Goal: Task Accomplishment & Management: Use online tool/utility

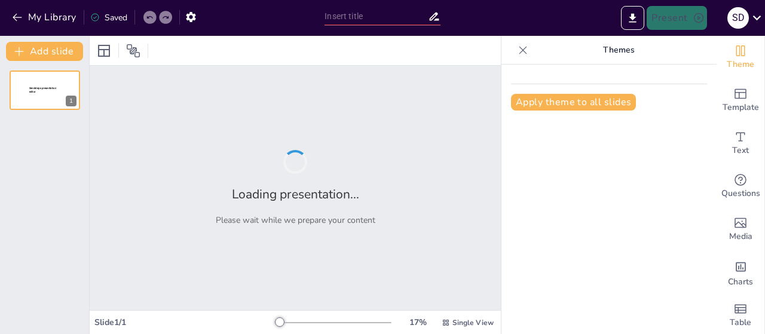
type input "La Creación en Génesis: Un Viaje a Través de los Siete Días"
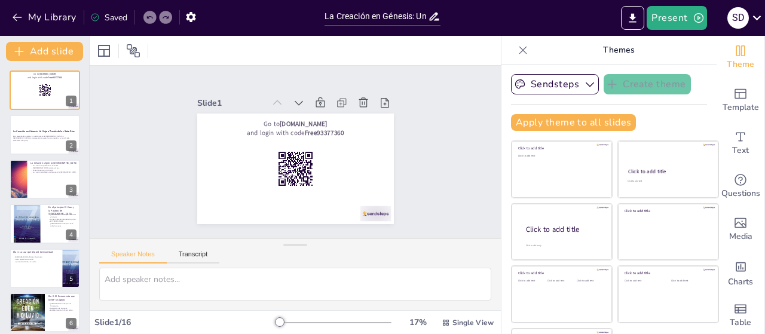
scroll to position [49, 0]
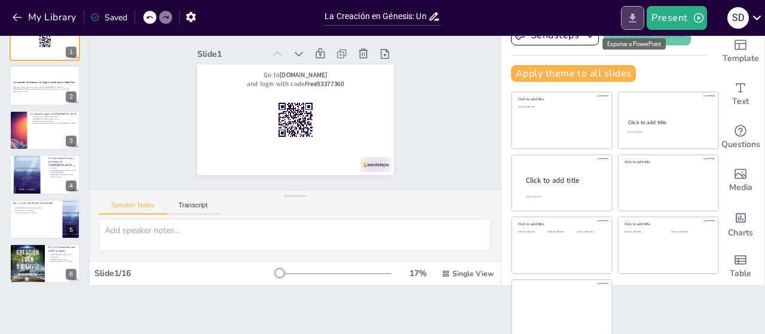
click at [632, 15] on icon "Export to PowerPoint" at bounding box center [632, 18] width 13 height 13
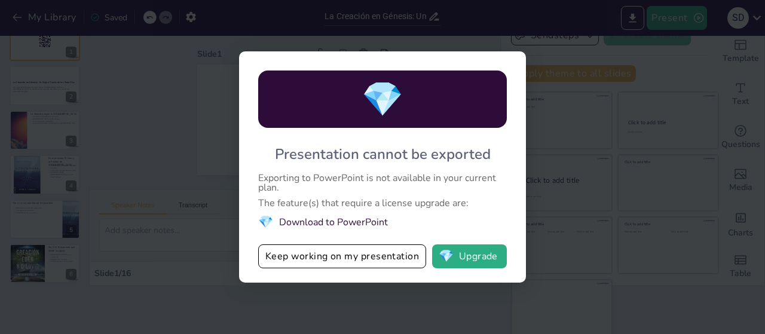
click at [595, 99] on div "💎 Presentation cannot be exported Exporting to PowerPoint is not available in y…" at bounding box center [382, 167] width 765 height 334
click at [540, 215] on div "💎 Presentation cannot be exported Exporting to PowerPoint is not available in y…" at bounding box center [382, 167] width 765 height 334
click at [160, 173] on div "💎 Presentation cannot be exported Exporting to PowerPoint is not available in y…" at bounding box center [382, 167] width 765 height 334
click at [455, 261] on button "💎 Upgrade" at bounding box center [469, 256] width 75 height 24
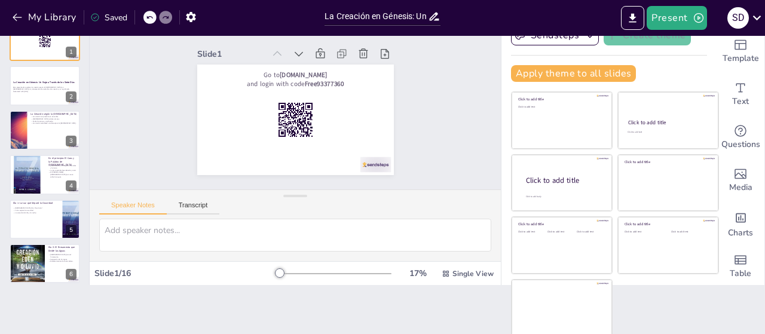
checkbox input "true"
click at [673, 20] on button "Present" at bounding box center [677, 18] width 60 height 24
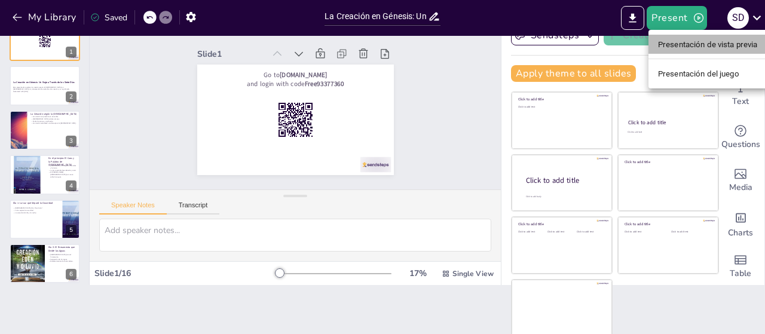
click at [685, 38] on font "Presentación de vista previa" at bounding box center [708, 44] width 100 height 12
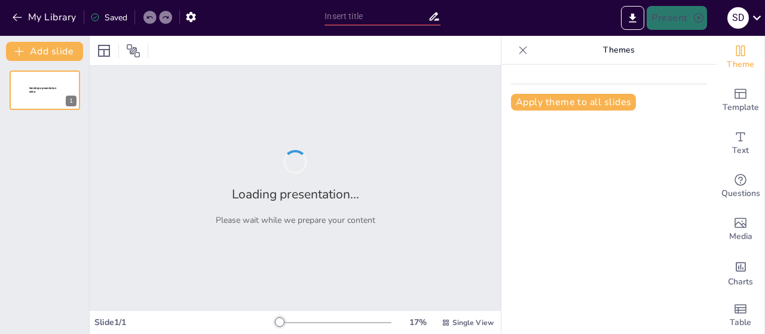
type input "La Creación en Génesis: Un Viaje a Través de los Siete Días"
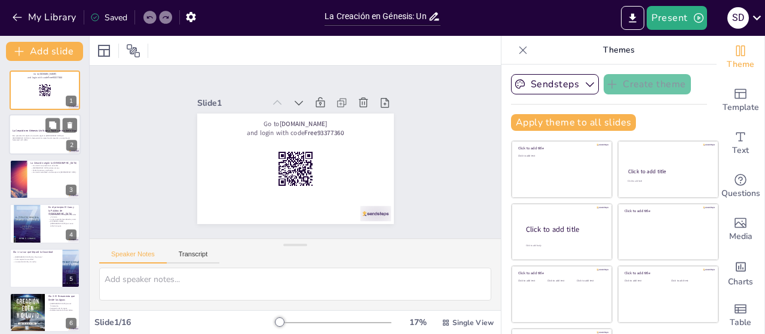
click at [22, 134] on div "La Creación en Génesis: Un Viaje a Través de los Siete Días" at bounding box center [45, 131] width 65 height 5
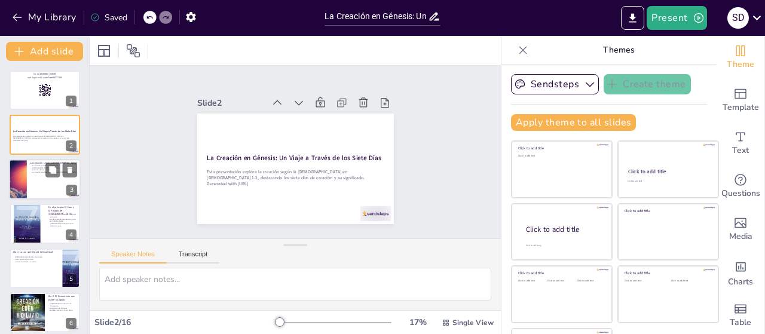
click at [32, 171] on p "La creación establece una base para la [DEMOGRAPHIC_DATA]." at bounding box center [53, 172] width 47 height 2
checkbox input "true"
type textarea "Este punto destaca la estructura de la creación, que se divide en siete días, c…"
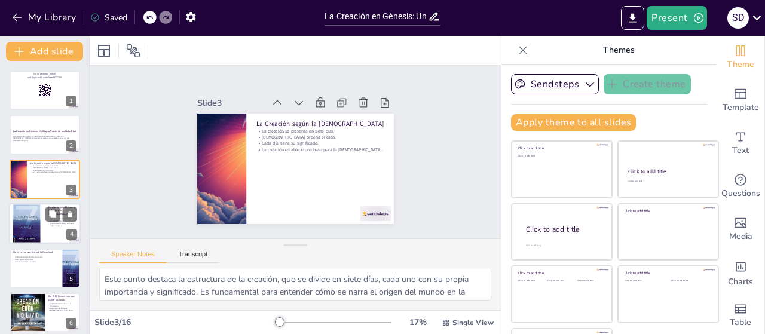
click at [35, 212] on div at bounding box center [27, 223] width 41 height 41
checkbox input "true"
type textarea "Este punto enfatiza la omnipotencia de [DEMOGRAPHIC_DATA] al crear el universo …"
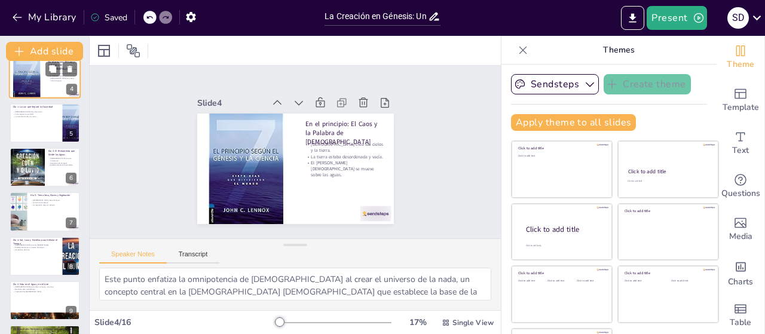
scroll to position [146, 0]
click at [31, 121] on div at bounding box center [45, 122] width 72 height 41
checkbox input "true"
type textarea "Este punto resalta la autoridad de la palabra de [DEMOGRAPHIC_DATA], mostrando …"
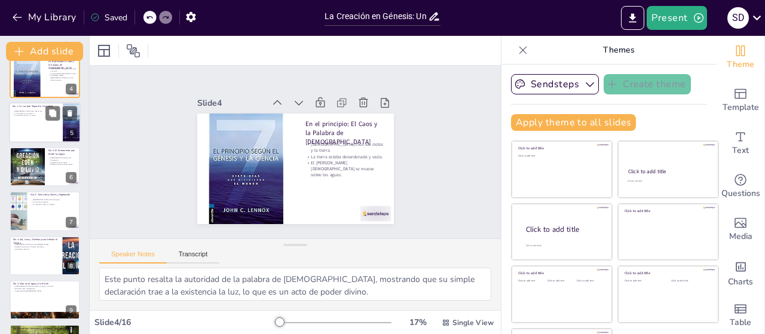
scroll to position [71, 0]
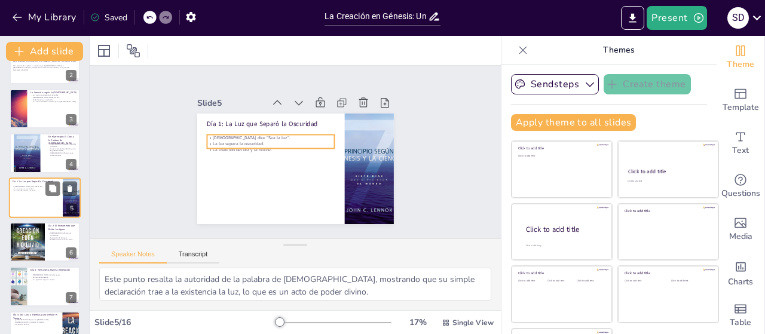
click at [32, 189] on p "La luz separa la oscuridad." at bounding box center [36, 189] width 47 height 2
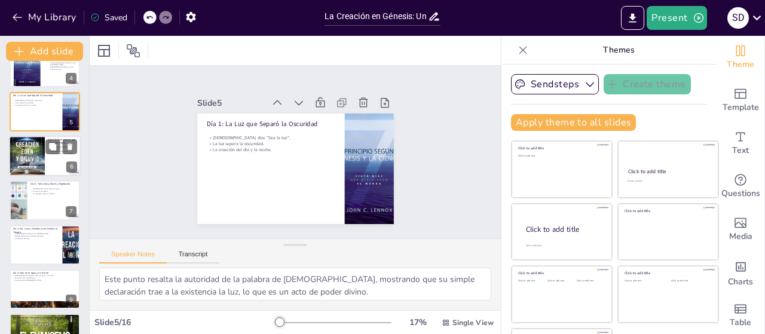
click at [29, 152] on div at bounding box center [27, 156] width 36 height 54
checkbox input "true"
type textarea "Este punto resalta la importancia del firmamento en la creación, que no solo es…"
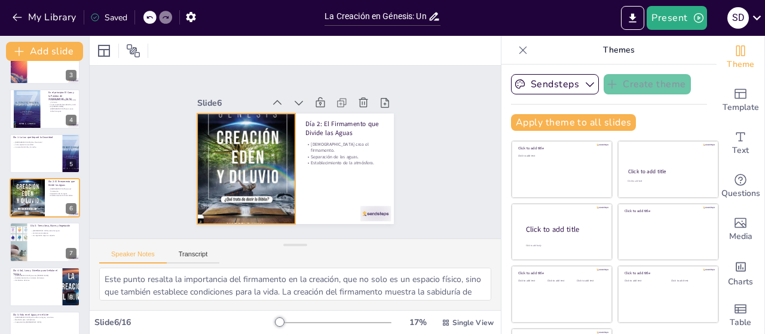
scroll to position [49, 0]
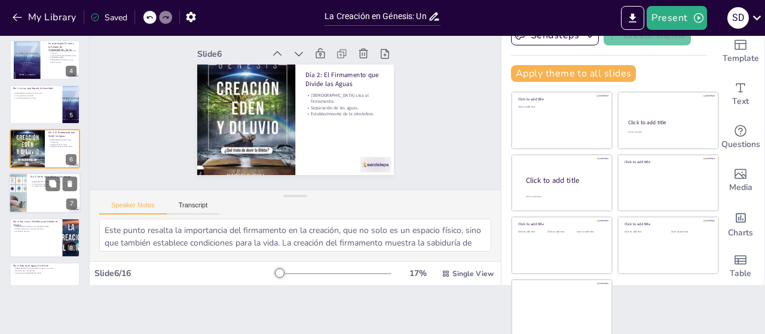
click at [60, 191] on div at bounding box center [45, 193] width 72 height 41
checkbox input "true"
type textarea "Este punto destaca la acción de reunir las aguas, lo que es un acto de orden y …"
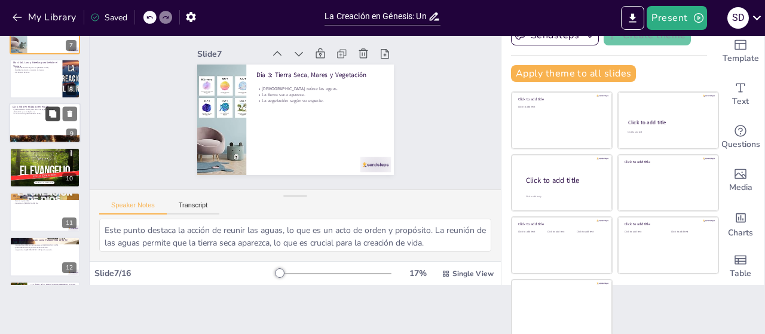
scroll to position [276, 0]
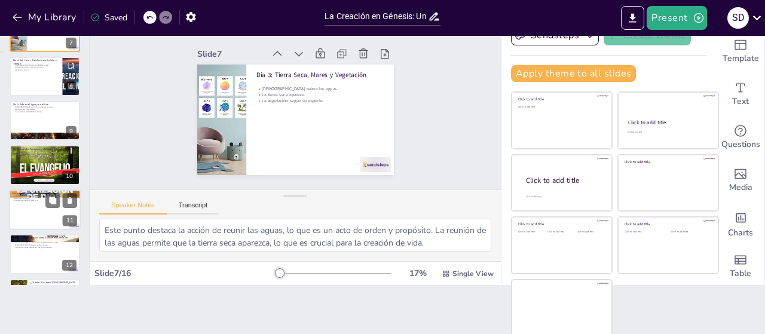
click at [41, 210] on div at bounding box center [45, 209] width 72 height 41
checkbox input "true"
type textarea "Este punto resalta la culminación del acto creativo de [DEMOGRAPHIC_DATA], que …"
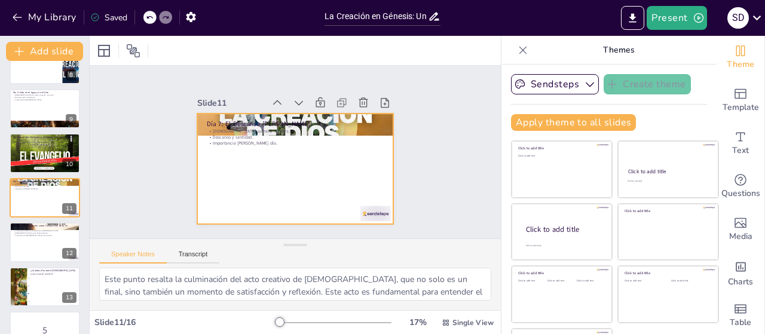
scroll to position [49, 0]
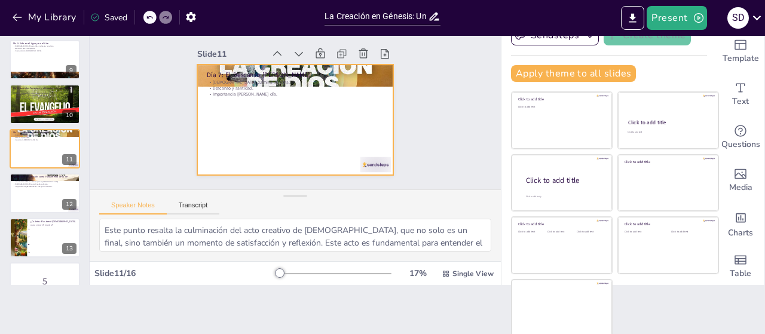
checkbox input "true"
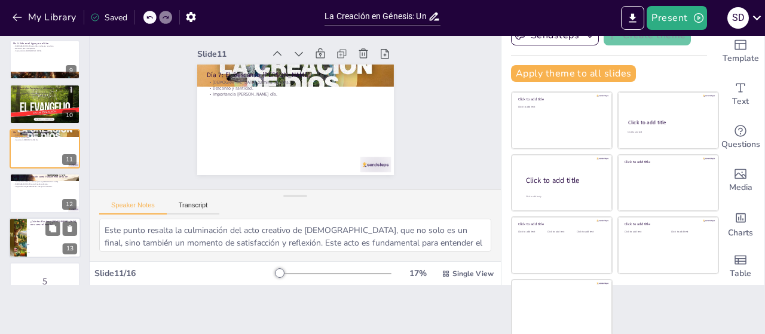
checkbox input "true"
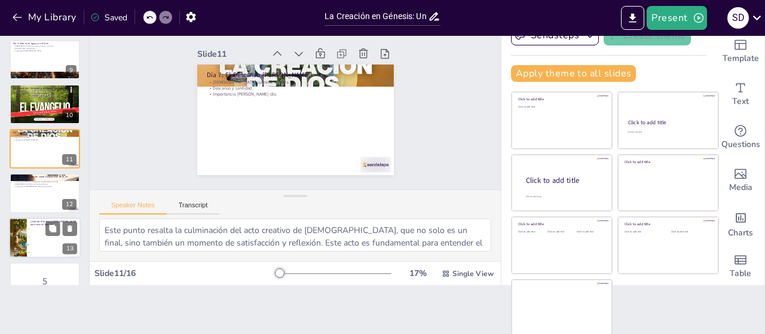
checkbox input "true"
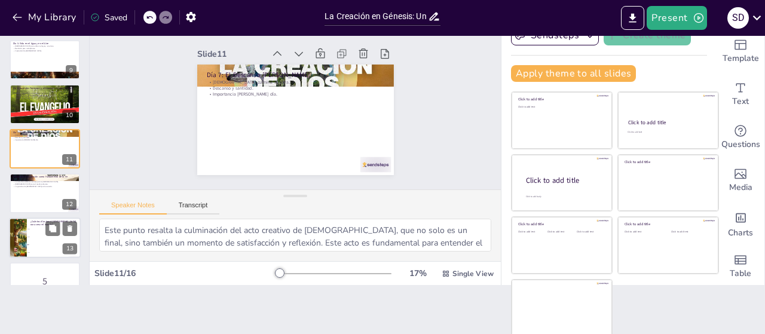
click at [50, 241] on li "7" at bounding box center [54, 245] width 54 height 8
checkbox input "true"
type textarea "La respuesta correcta es 7, como se menciona en varios puntos de la presentació…"
checkbox input "true"
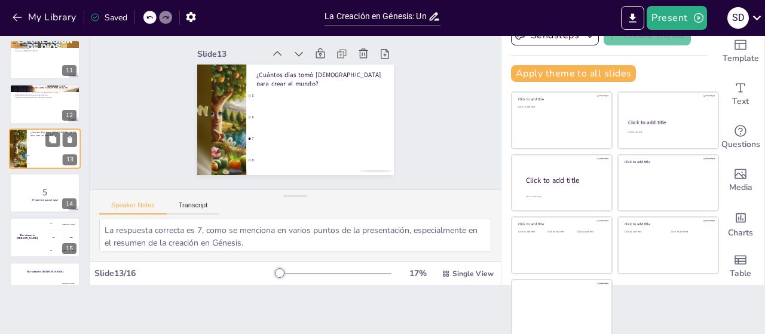
scroll to position [452, 0]
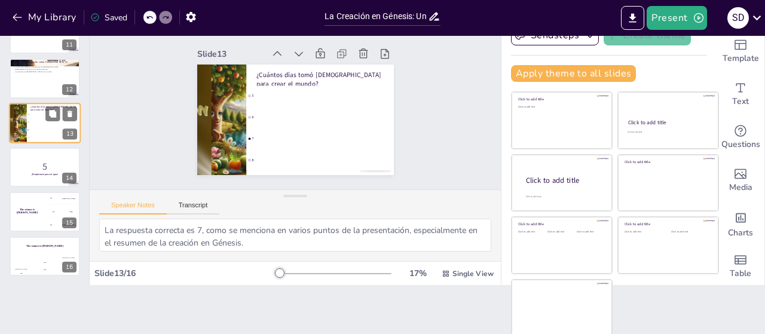
checkbox input "true"
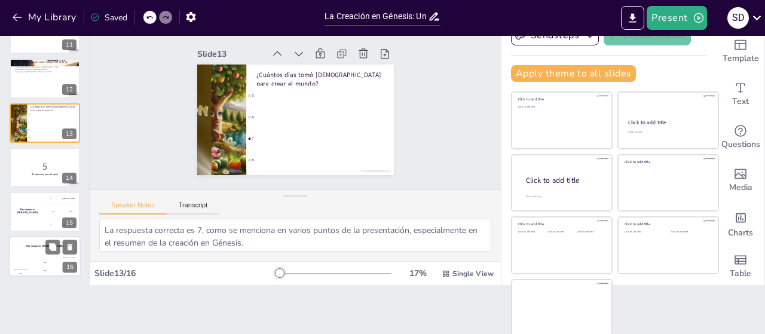
checkbox input "true"
click at [45, 257] on div "Jaap 200" at bounding box center [45, 266] width 24 height 20
checkbox input "true"
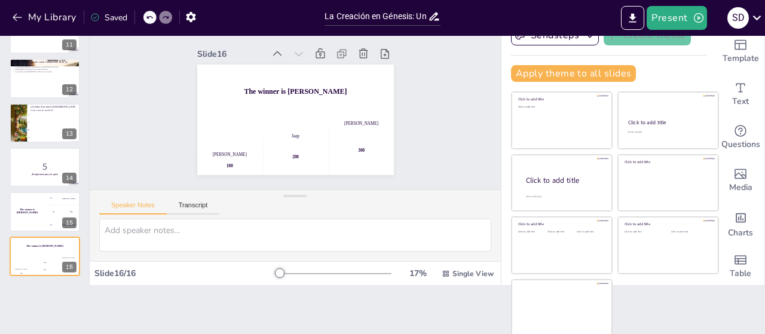
scroll to position [0, 0]
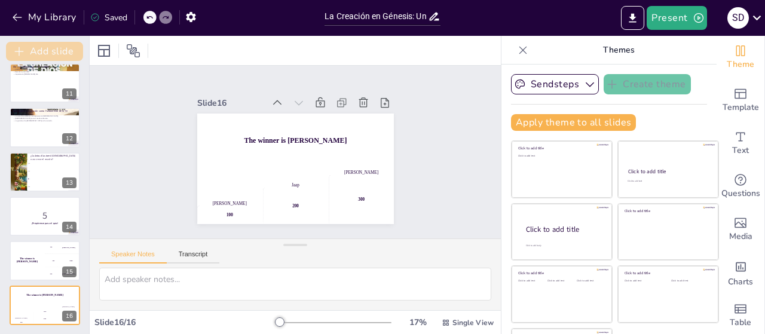
click at [60, 50] on button "Add slide" at bounding box center [44, 51] width 77 height 19
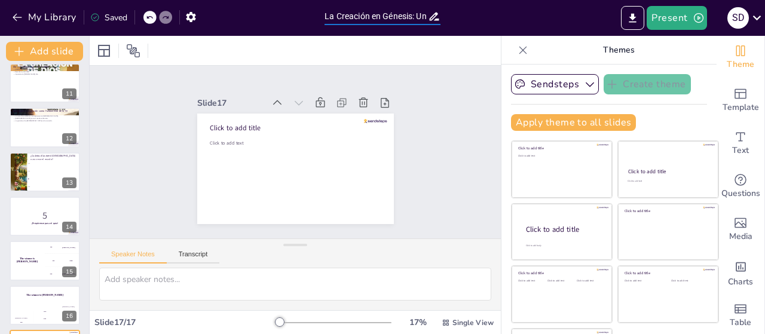
click at [416, 16] on input "La Creación en Génesis: Un Viaje a Través de los Siete Días" at bounding box center [375, 16] width 103 height 17
click at [635, 23] on icon "Export to PowerPoint" at bounding box center [632, 18] width 13 height 13
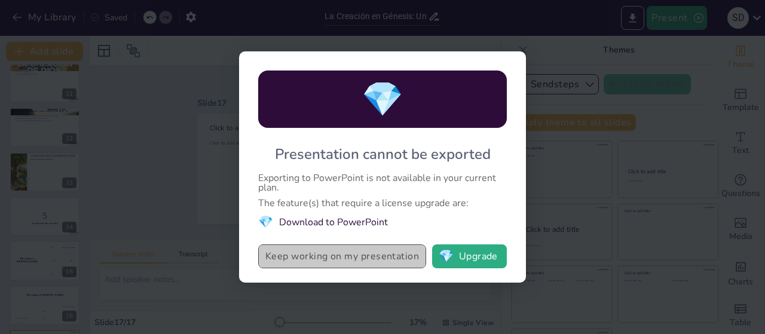
click at [376, 256] on button "Keep working on my presentation" at bounding box center [342, 256] width 168 height 24
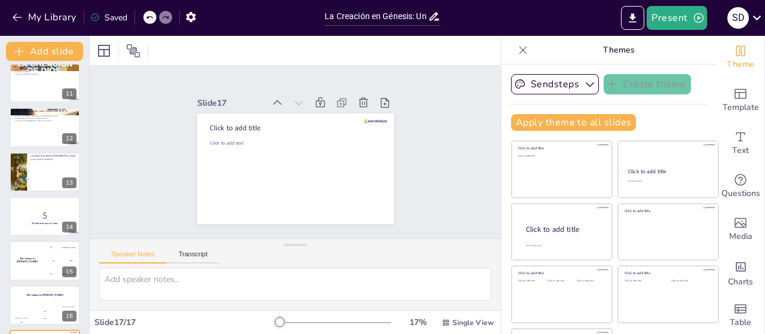
click at [757, 19] on icon at bounding box center [757, 18] width 8 height 5
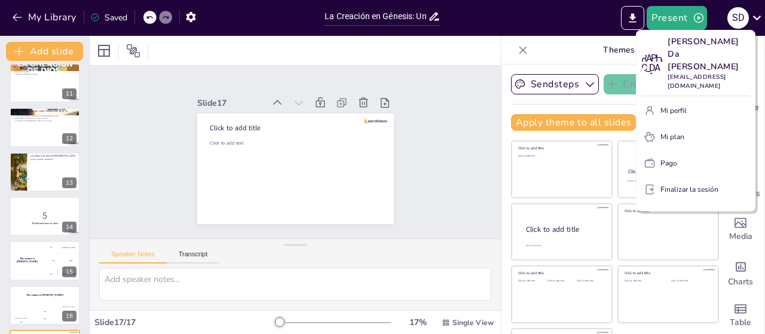
click at [439, 130] on div at bounding box center [382, 167] width 765 height 334
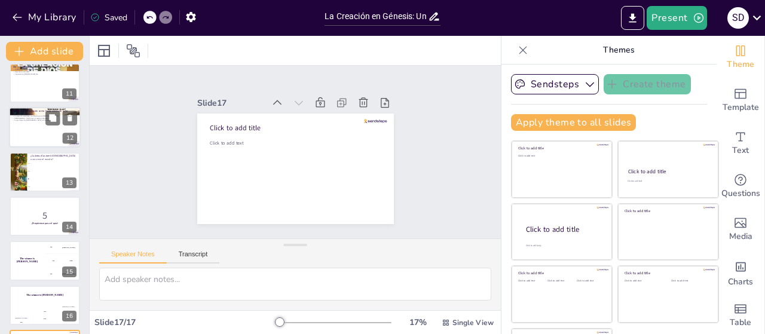
click at [30, 117] on p "[DEMOGRAPHIC_DATA] como Creador soberano." at bounding box center [45, 118] width 65 height 2
checkbox input "true"
type textarea "Este punto resalta cómo el relato de la creación es fundamental para la [DEMOGR…"
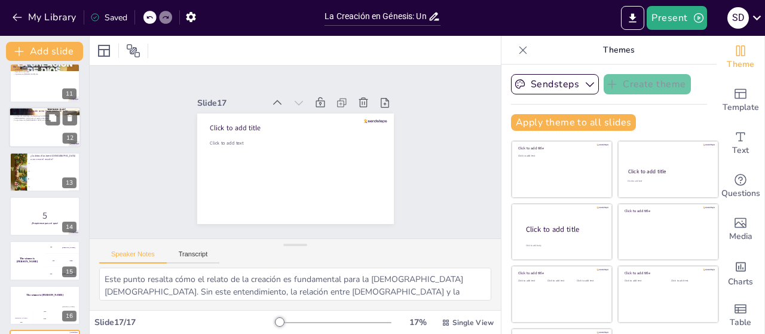
scroll to position [381, 0]
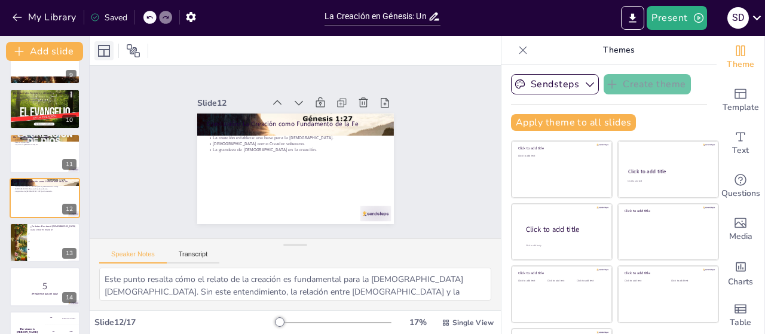
click at [105, 50] on icon at bounding box center [104, 51] width 12 height 12
click at [134, 45] on icon at bounding box center [133, 51] width 14 height 14
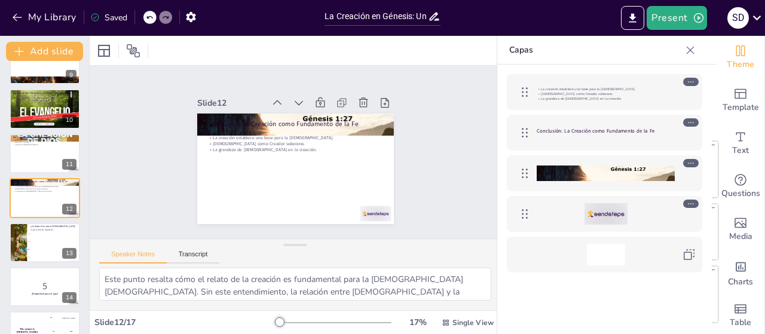
scroll to position [12, 0]
drag, startPoint x: 747, startPoint y: 315, endPoint x: 368, endPoint y: 20, distance: 480.8
click at [368, 20] on input "La Creación en Génesis: Un Viaje a Través de los Siete Días" at bounding box center [375, 16] width 103 height 17
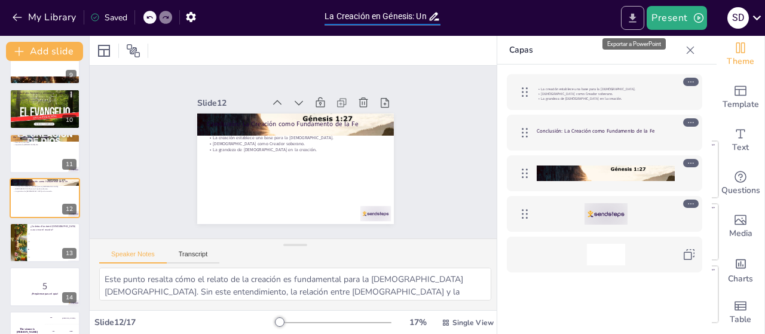
click at [634, 17] on icon "Export to PowerPoint" at bounding box center [632, 17] width 7 height 9
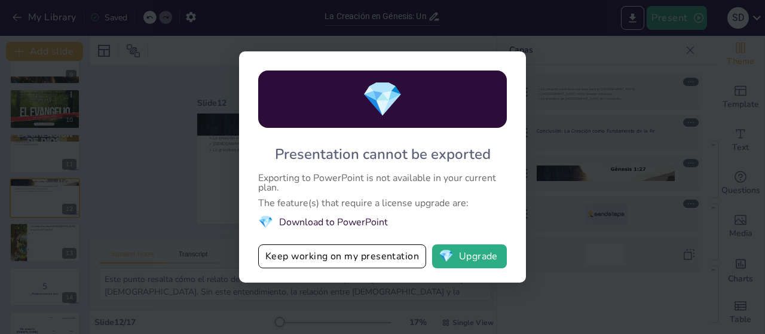
click at [464, 269] on div "💎 Presentation cannot be exported Exporting to PowerPoint is not available in y…" at bounding box center [382, 166] width 287 height 231
click at [470, 262] on button "💎 Upgrade" at bounding box center [469, 256] width 75 height 24
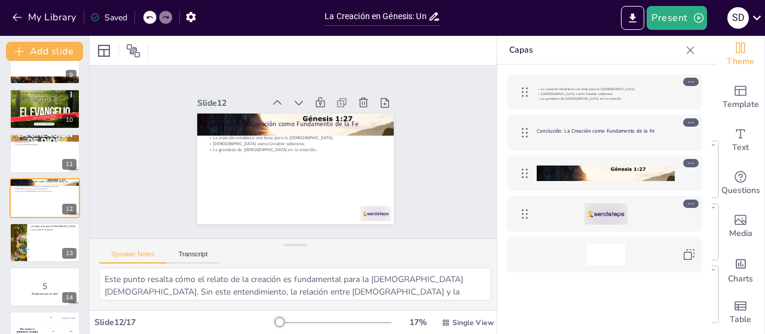
checkbox input "true"
